Goal: Information Seeking & Learning: Learn about a topic

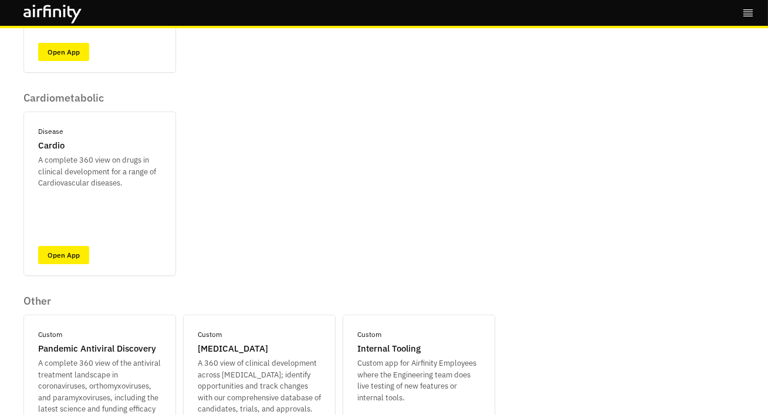
scroll to position [504, 0]
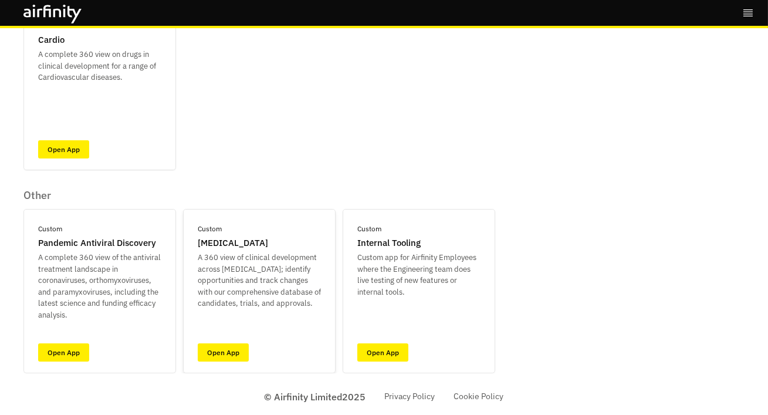
click at [230, 364] on div "Custom [MEDICAL_DATA] A 360 view of clinical development across [MEDICAL_DATA];…" at bounding box center [259, 291] width 152 height 164
click at [232, 355] on link "Open App" at bounding box center [223, 352] width 51 height 18
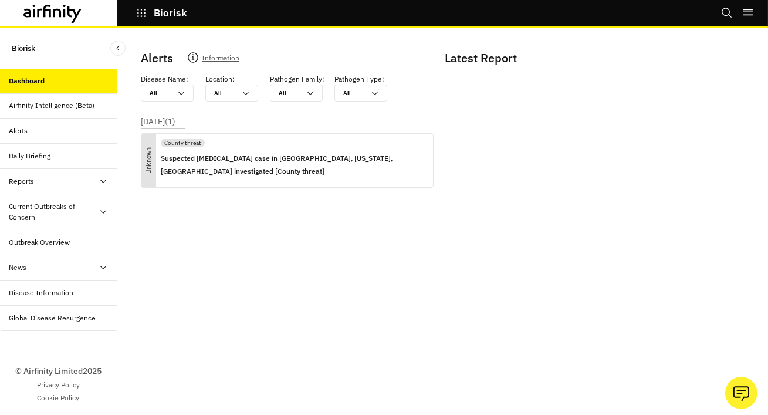
click at [40, 14] on icon at bounding box center [52, 14] width 59 height 19
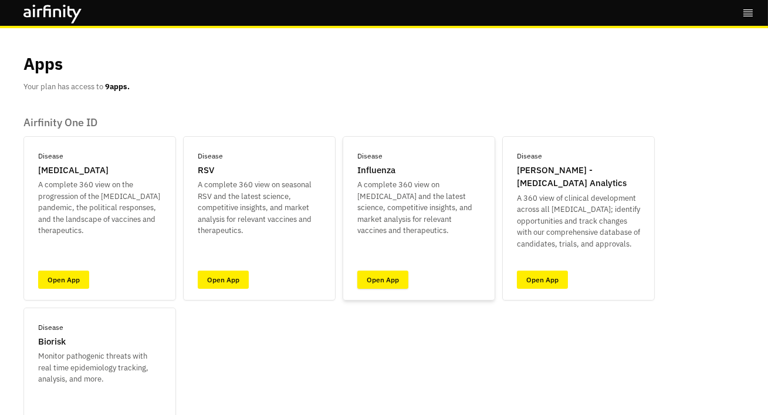
click at [368, 274] on link "Open App" at bounding box center [382, 279] width 51 height 18
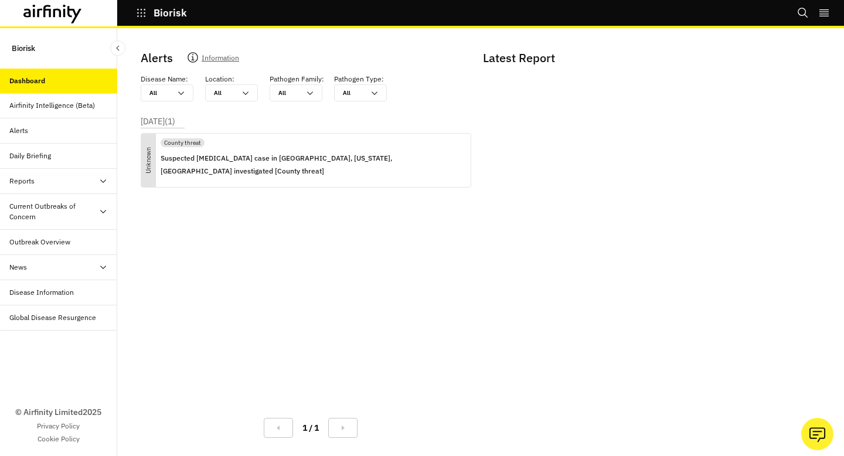
click at [366, 30] on div "Alerts Information Disease Name : All All Location : All All Pathogen Family : …" at bounding box center [480, 242] width 727 height 428
click at [70, 18] on icon at bounding box center [52, 14] width 59 height 19
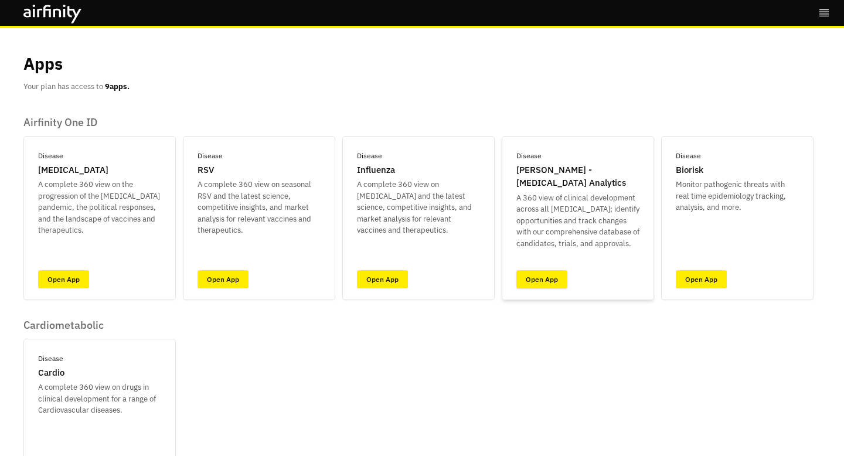
click at [530, 278] on link "Open App" at bounding box center [542, 279] width 51 height 18
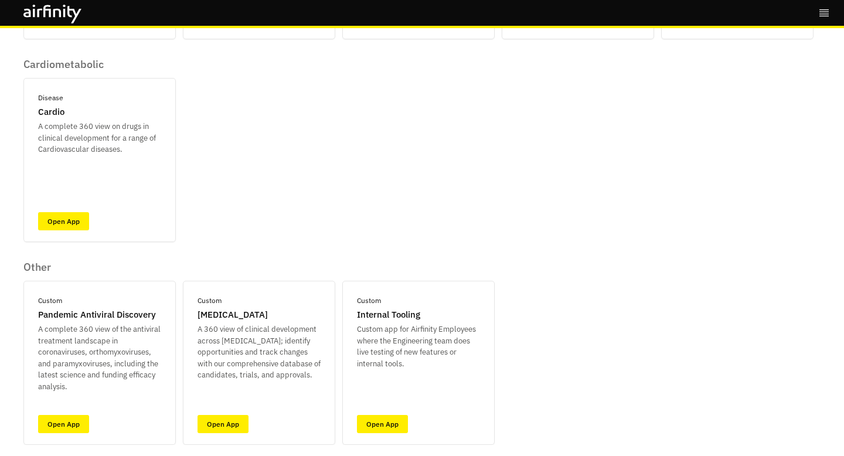
scroll to position [291, 0]
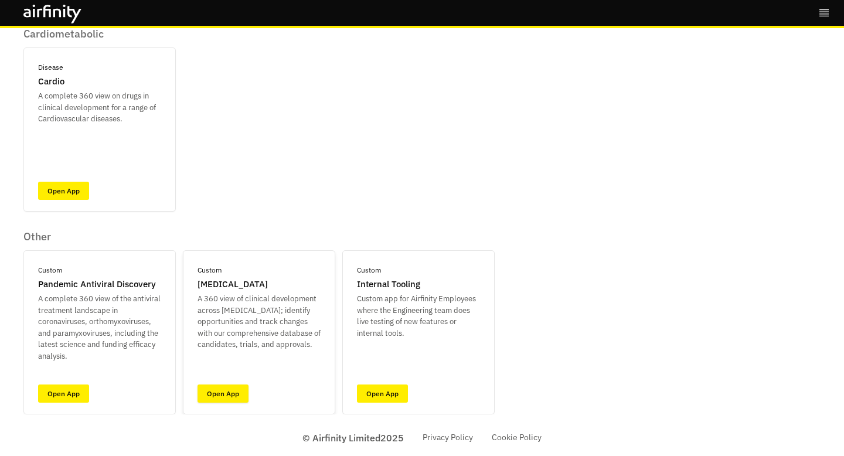
click at [220, 394] on link "Open App" at bounding box center [223, 394] width 51 height 18
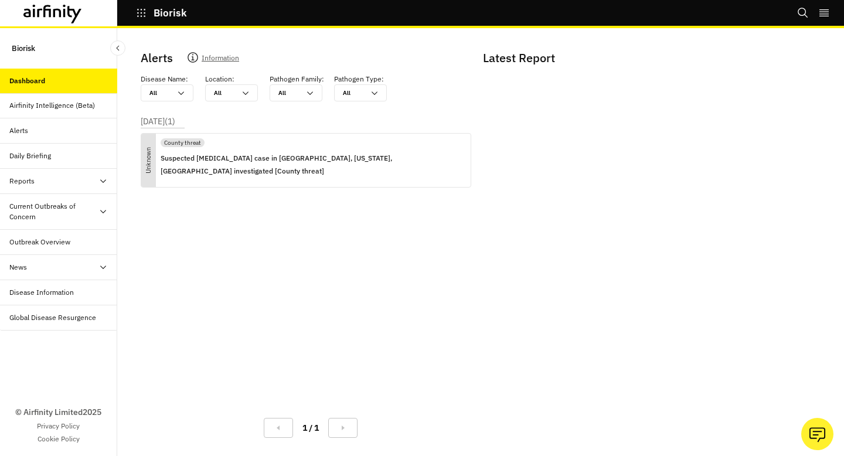
click at [62, 4] on div at bounding box center [58, 13] width 117 height 26
click at [64, 9] on icon at bounding box center [64, 13] width 2 height 8
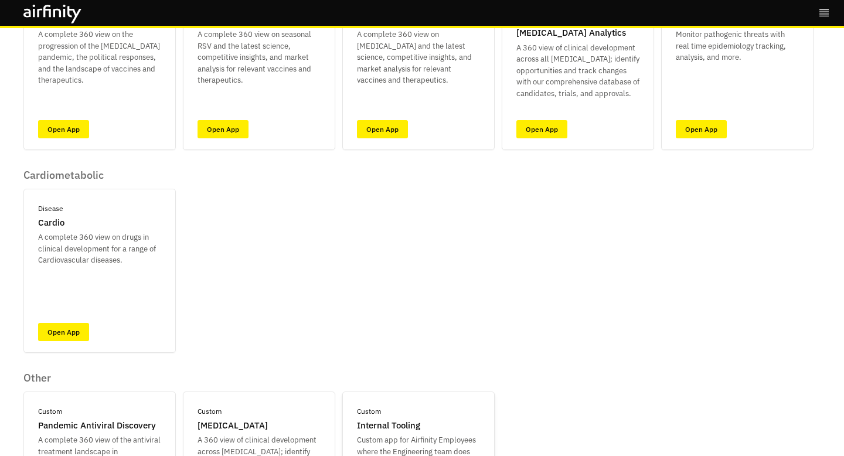
scroll to position [291, 0]
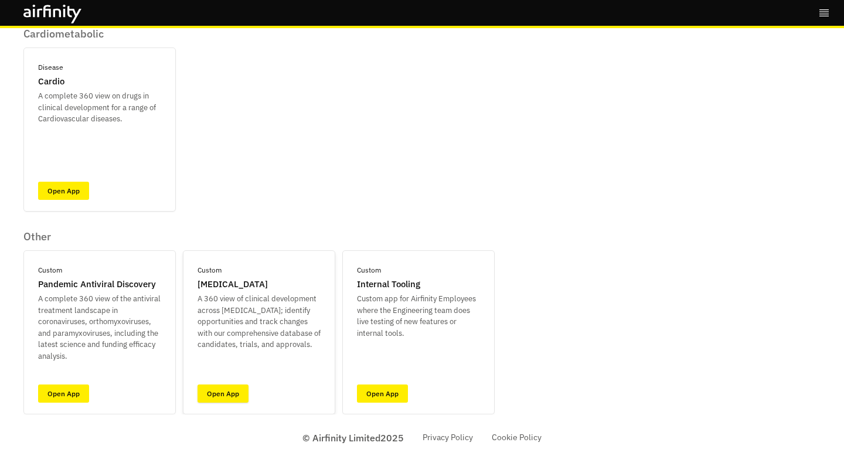
click at [226, 402] on link "Open App" at bounding box center [223, 394] width 51 height 18
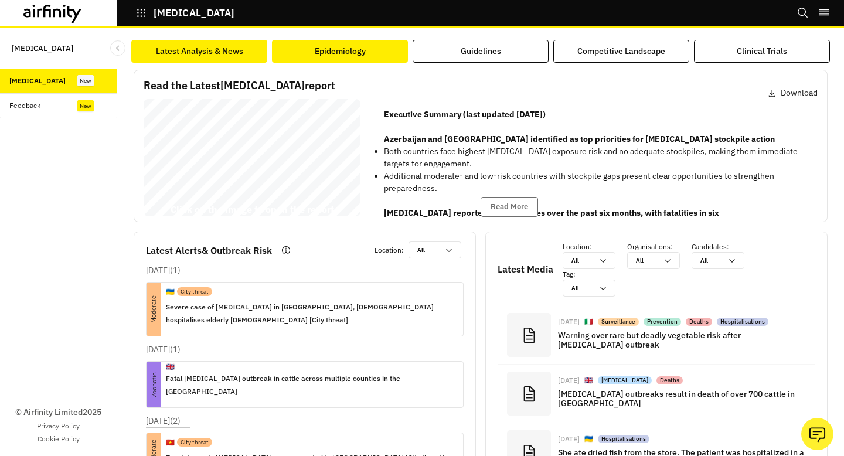
click at [361, 57] on button "Epidemiology" at bounding box center [340, 51] width 136 height 23
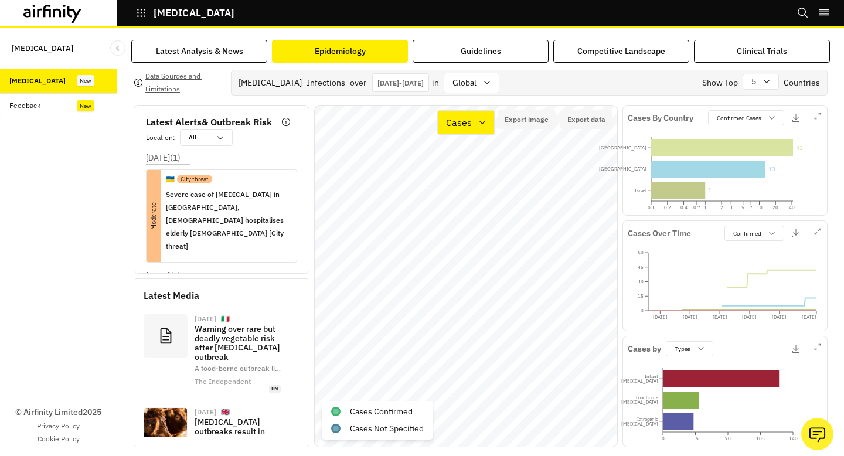
click at [74, 9] on icon at bounding box center [52, 14] width 59 height 19
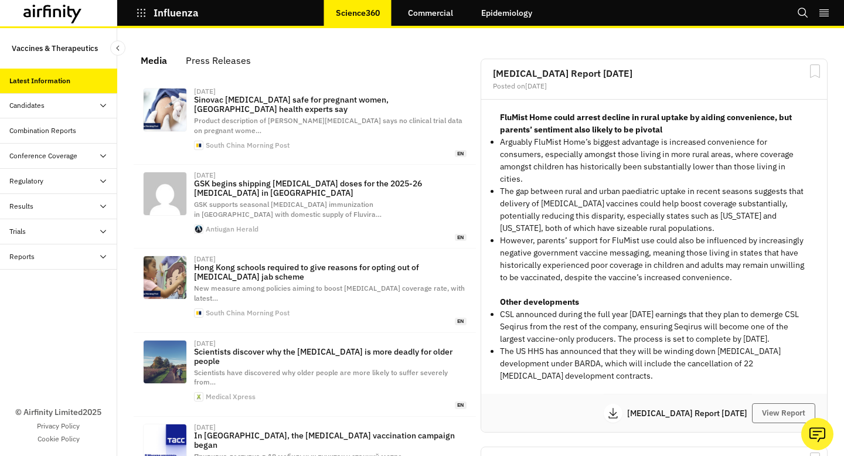
scroll to position [797, 352]
click at [503, 16] on link "Epidemiology" at bounding box center [507, 13] width 74 height 28
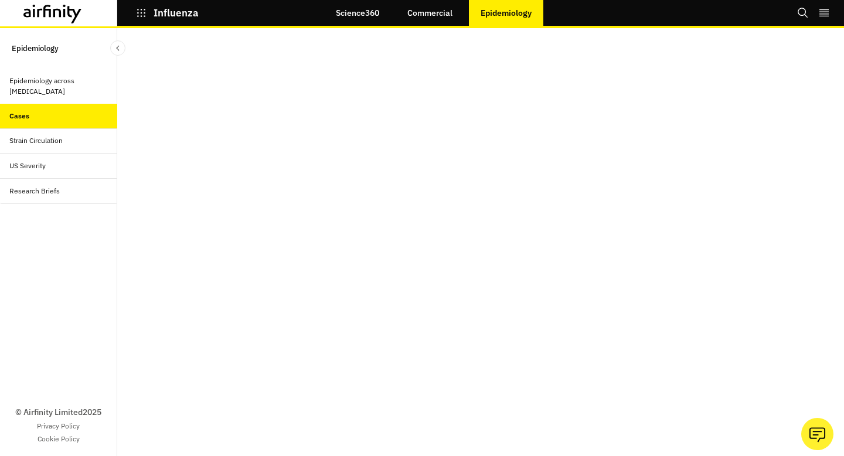
click at [45, 12] on icon at bounding box center [47, 11] width 8 height 12
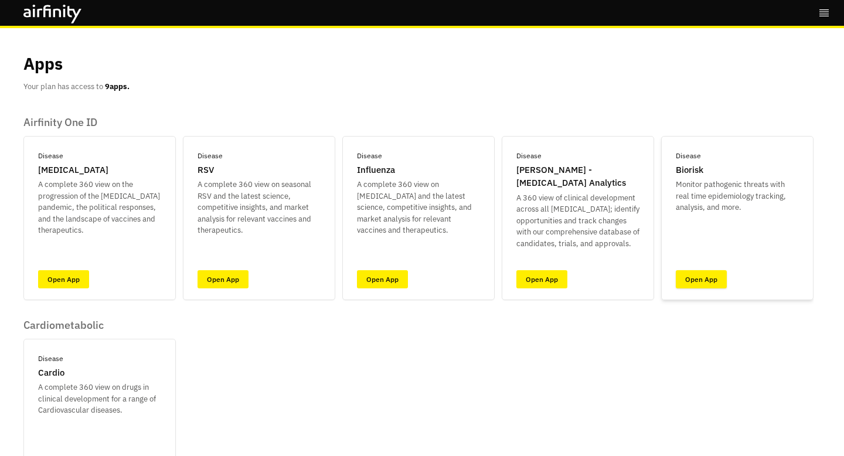
click at [709, 277] on link "Open App" at bounding box center [701, 279] width 51 height 18
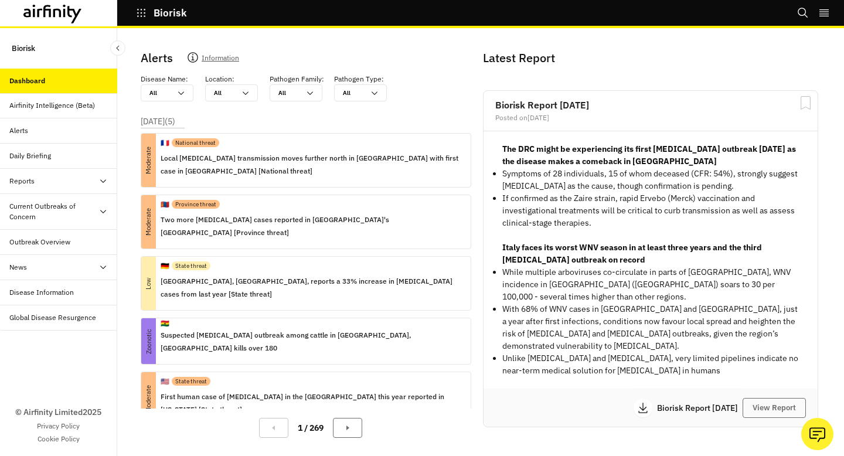
click at [71, 202] on div "Current Outbreaks of Concern" at bounding box center [53, 211] width 89 height 21
click at [65, 287] on div "Outbreak Overview" at bounding box center [39, 292] width 61 height 11
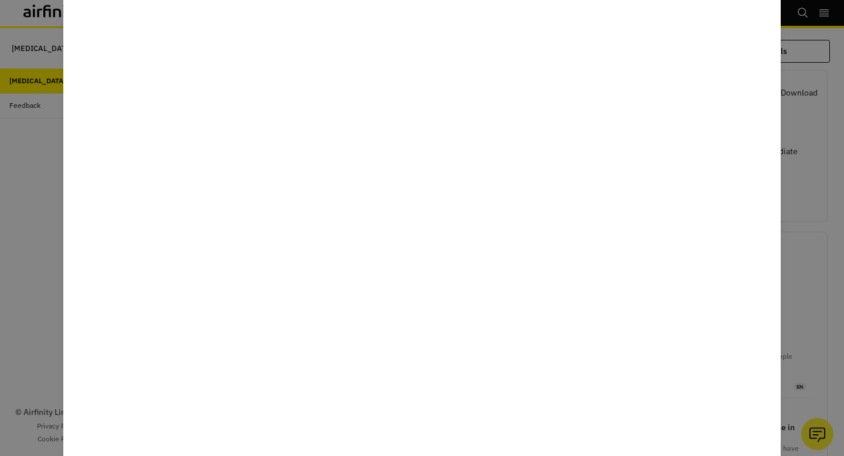
click at [38, 134] on div at bounding box center [422, 228] width 844 height 456
click at [52, 153] on div at bounding box center [422, 228] width 844 height 456
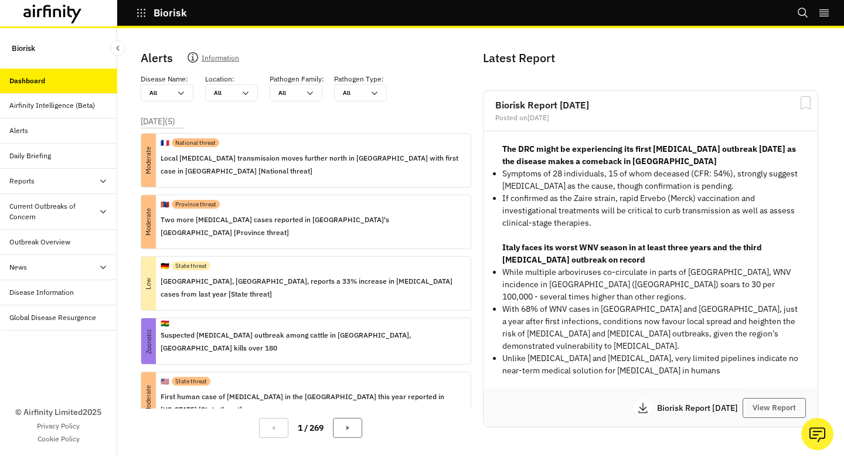
click at [37, 212] on div "Current Outbreaks of Concern" at bounding box center [53, 211] width 89 height 21
click at [56, 294] on div "Outbreak Overview" at bounding box center [39, 292] width 61 height 11
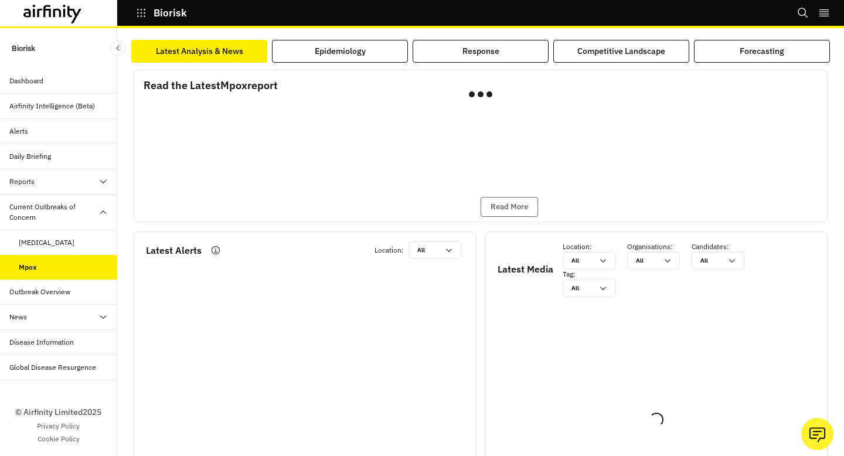
scroll to position [12, 0]
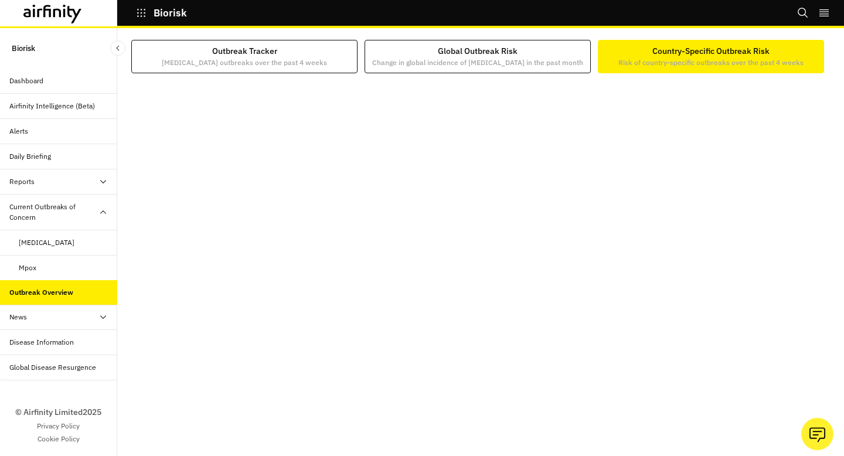
scroll to position [12, 0]
click at [57, 18] on icon at bounding box center [52, 14] width 59 height 19
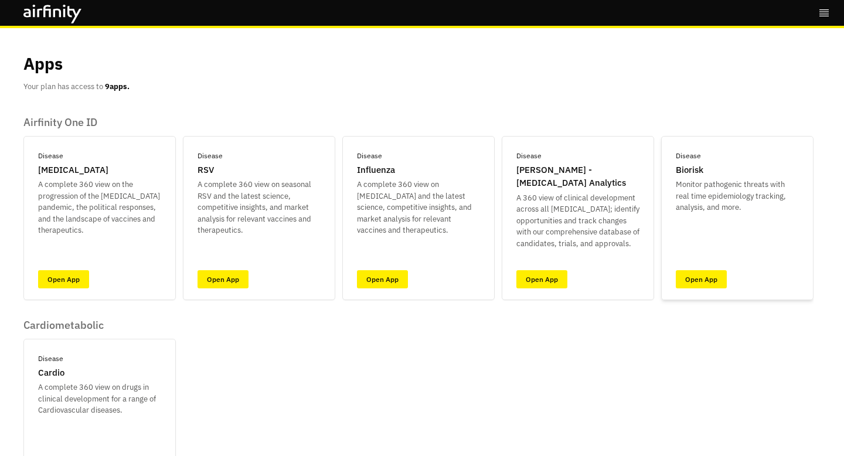
scroll to position [291, 0]
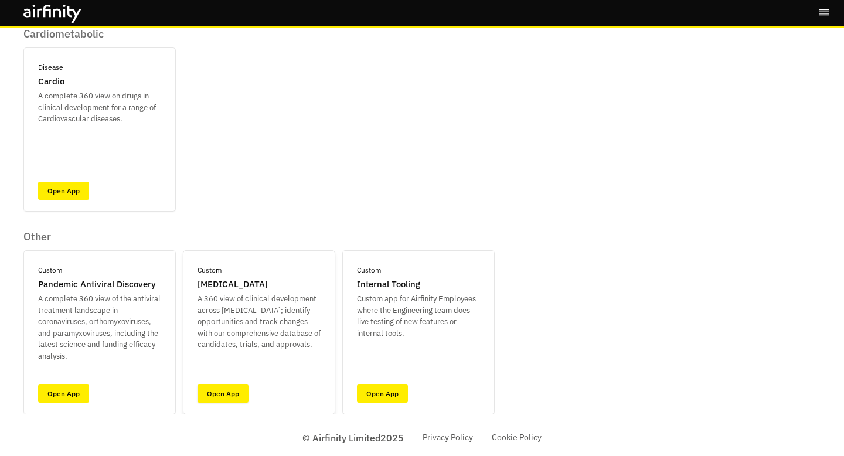
click at [233, 392] on link "Open App" at bounding box center [223, 394] width 51 height 18
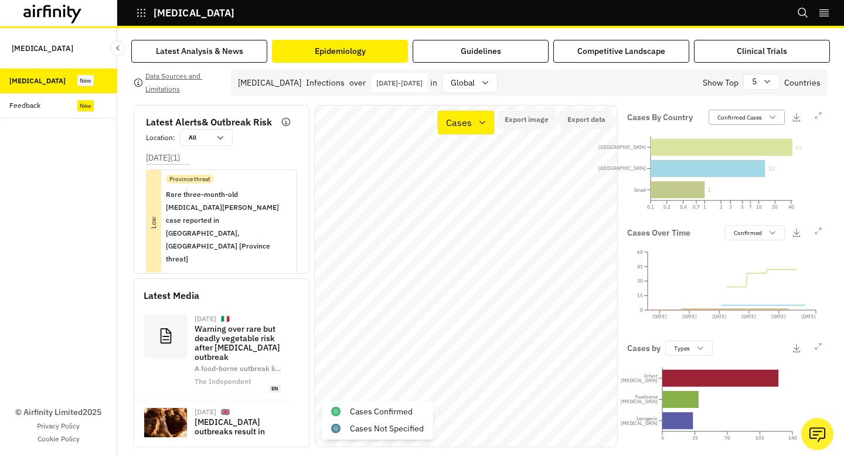
click at [766, 123] on div "Confirmed Cases" at bounding box center [738, 117] width 59 height 11
click at [837, 263] on div "Latest Analysis & News Epidemiology Guidelines Competitive Landscape Clinical T…" at bounding box center [480, 242] width 727 height 428
click at [762, 234] on div "Confirmed" at bounding box center [747, 233] width 42 height 11
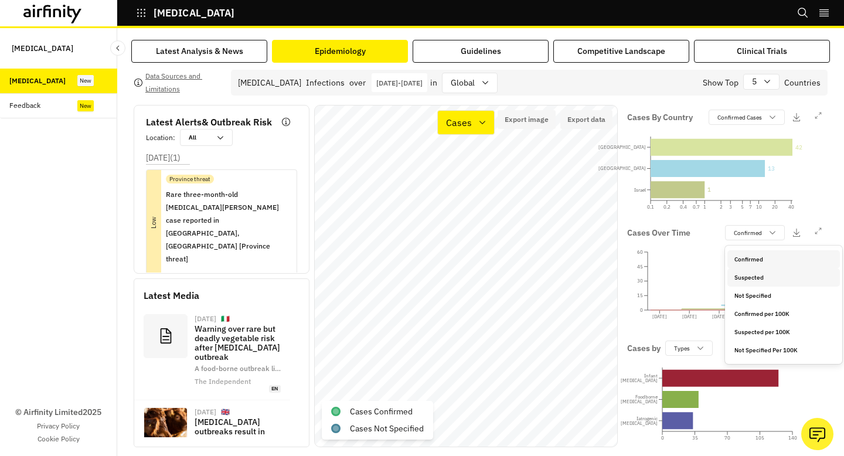
click at [763, 273] on div "Suspected" at bounding box center [784, 277] width 99 height 9
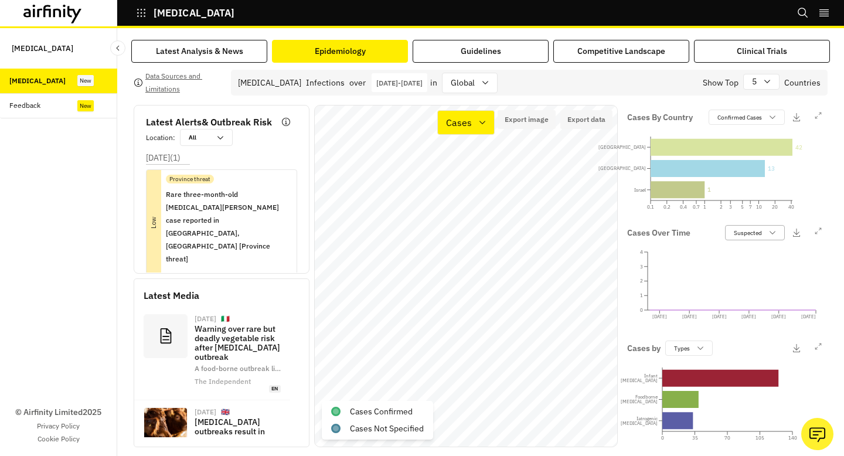
click at [769, 235] on icon at bounding box center [772, 232] width 9 height 9
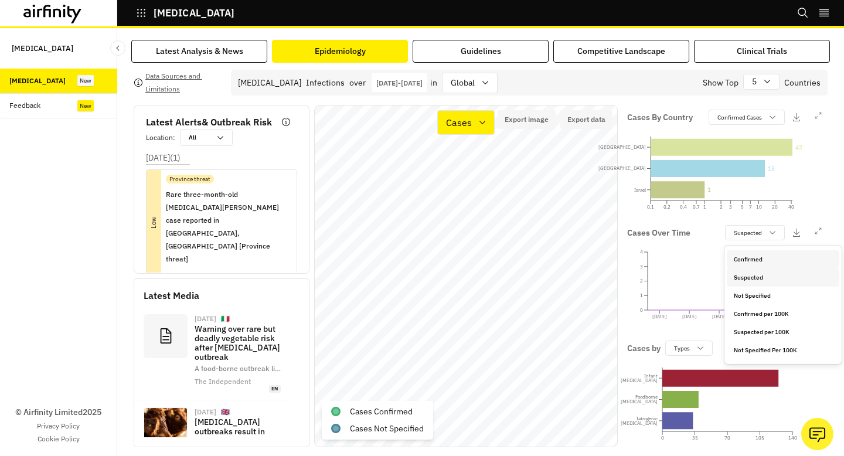
click at [763, 252] on div "Confirmed" at bounding box center [783, 259] width 113 height 18
